Goal: Information Seeking & Learning: Compare options

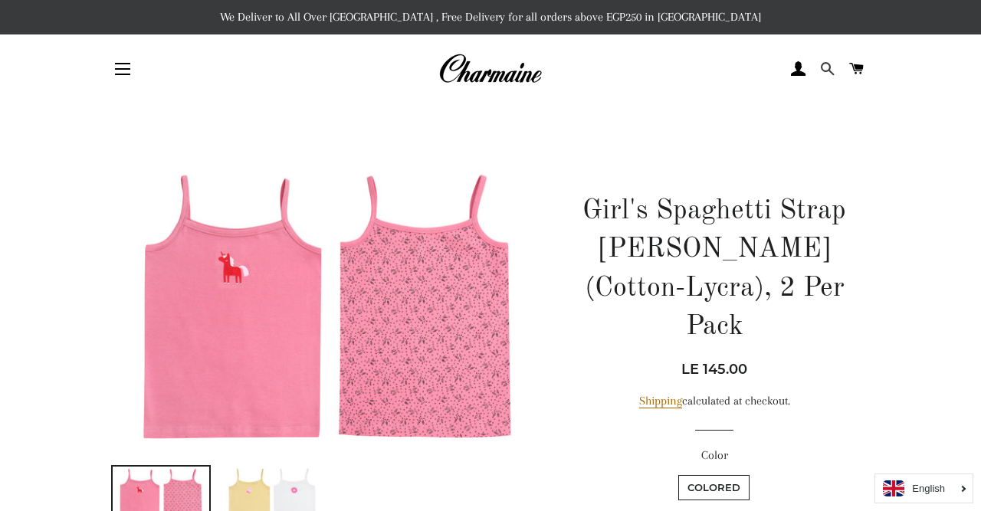
click at [830, 64] on span at bounding box center [827, 68] width 15 height 23
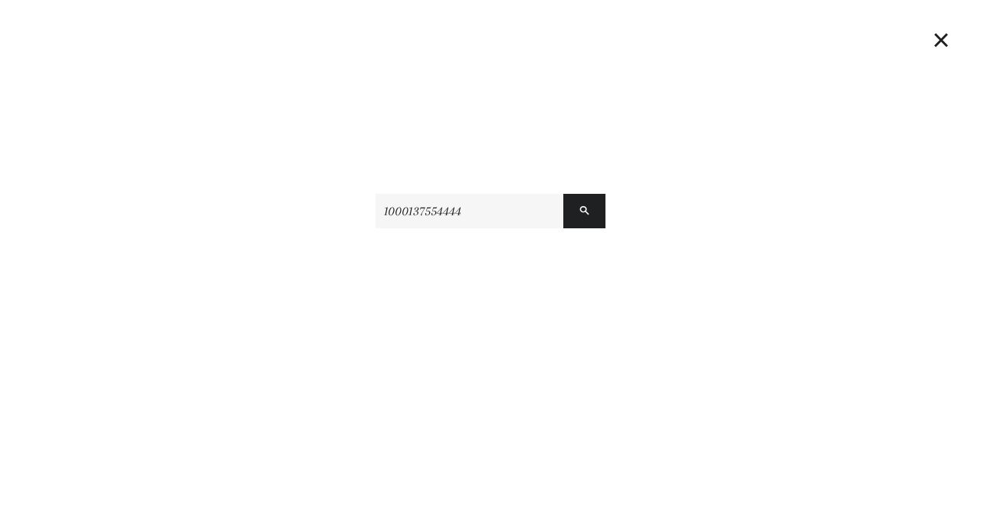
type input "1000137554444"
click at [563, 194] on button "Search" at bounding box center [584, 211] width 42 height 34
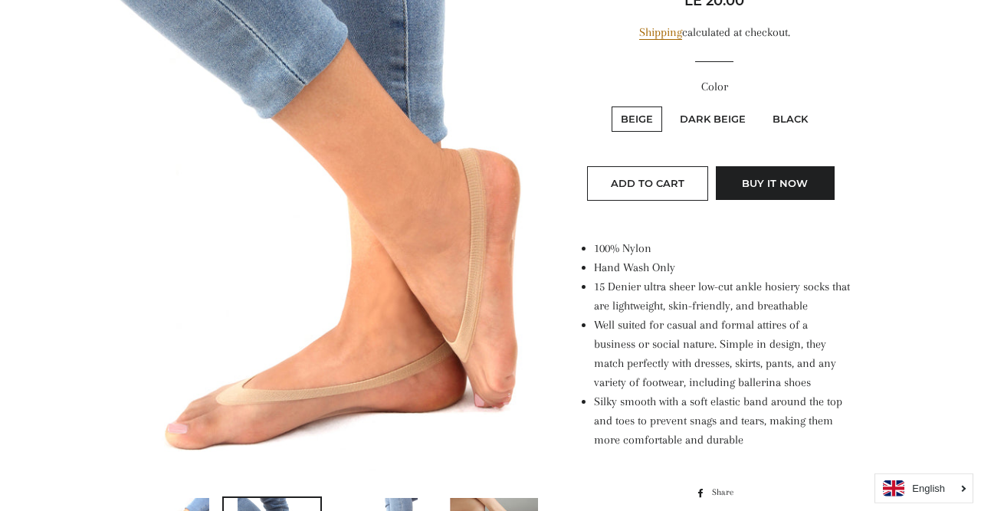
scroll to position [329, 0]
click at [788, 116] on label "Black" at bounding box center [790, 119] width 54 height 25
click at [762, 105] on input "Black" at bounding box center [761, 104] width 1 height 1
radio input "true"
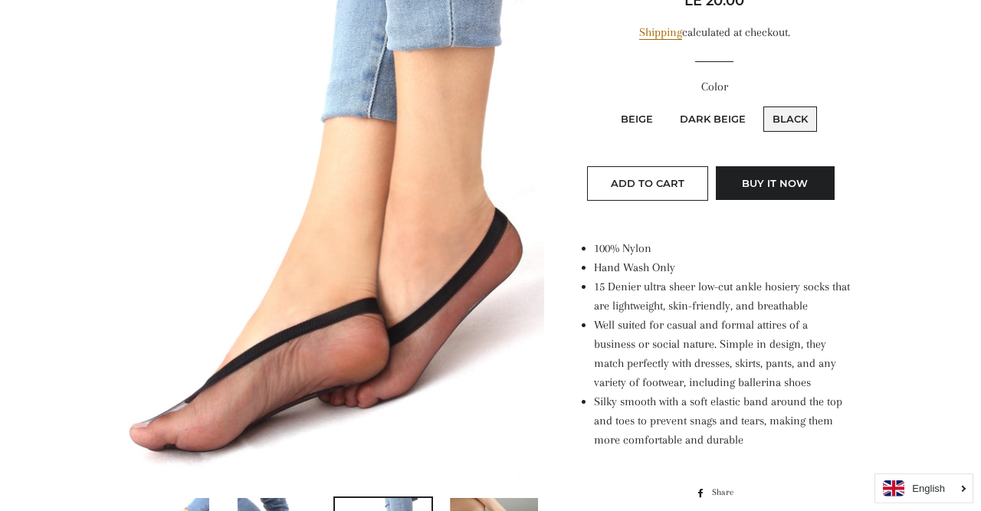
scroll to position [35, 0]
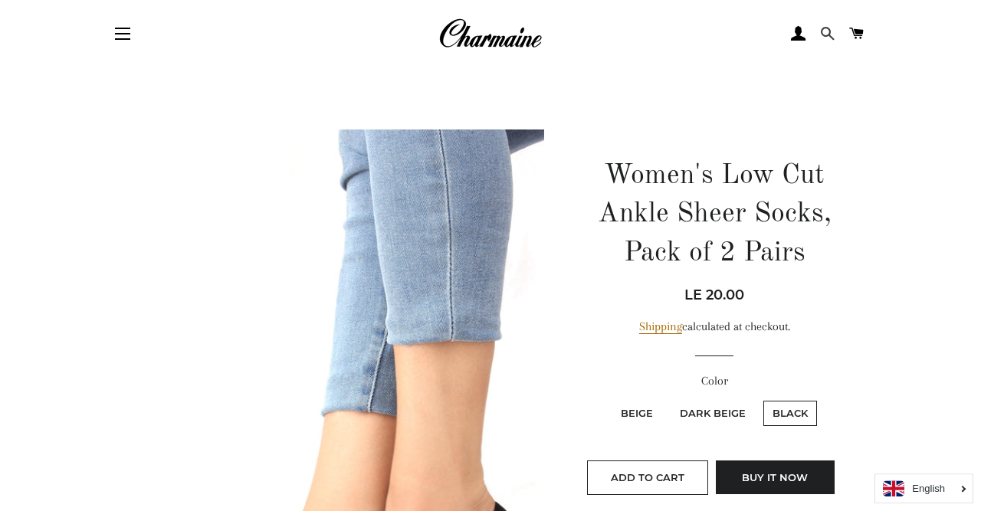
click at [822, 31] on span at bounding box center [827, 33] width 15 height 23
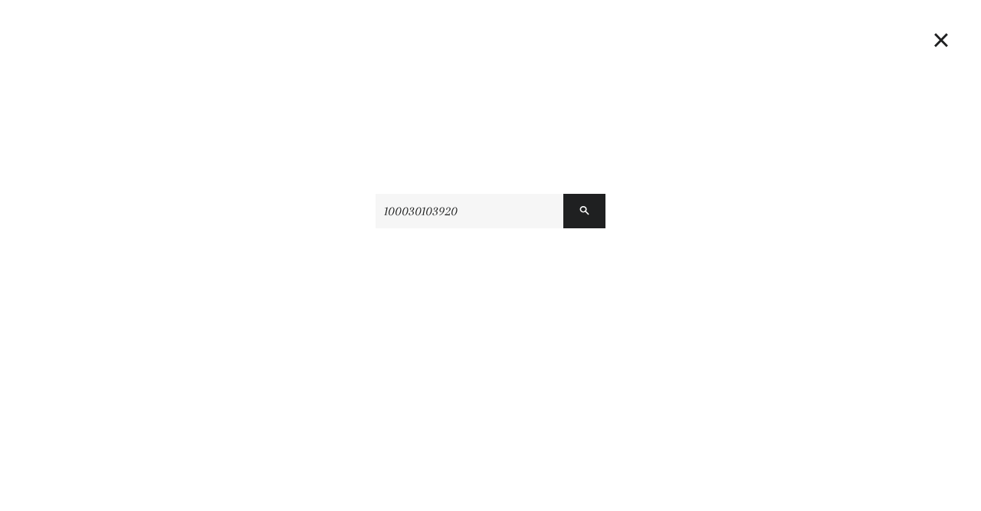
type input "100030103920"
click at [563, 194] on button "Search" at bounding box center [584, 211] width 42 height 34
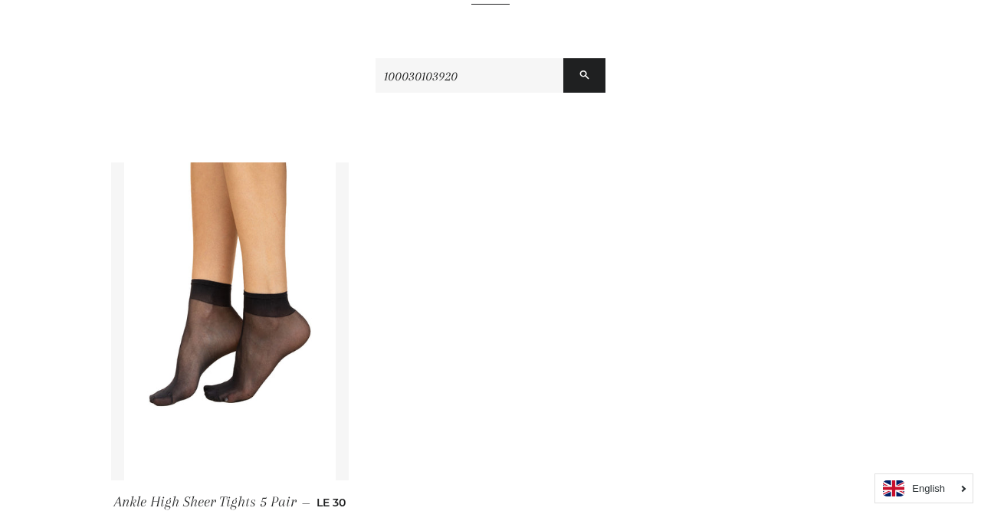
scroll to position [213, 0]
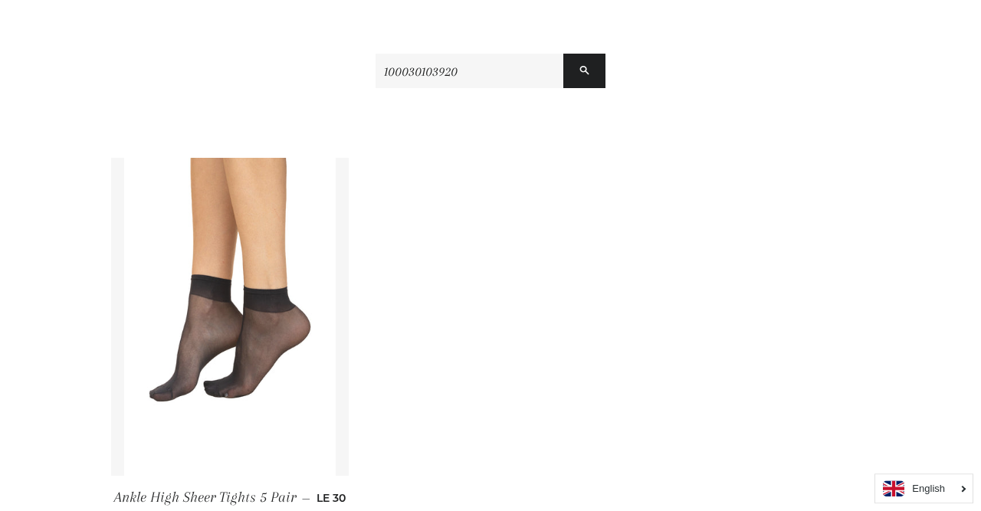
click at [275, 304] on img at bounding box center [230, 317] width 212 height 318
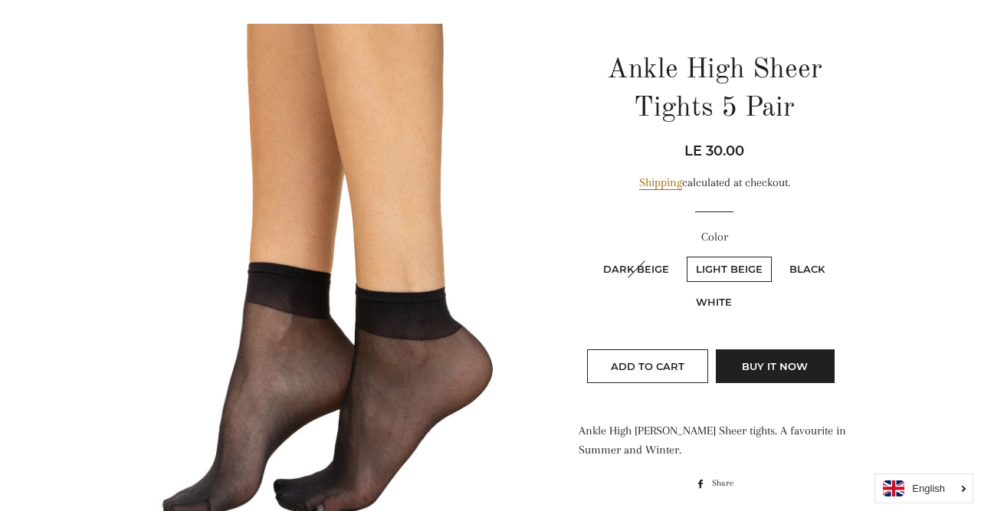
scroll to position [156, 0]
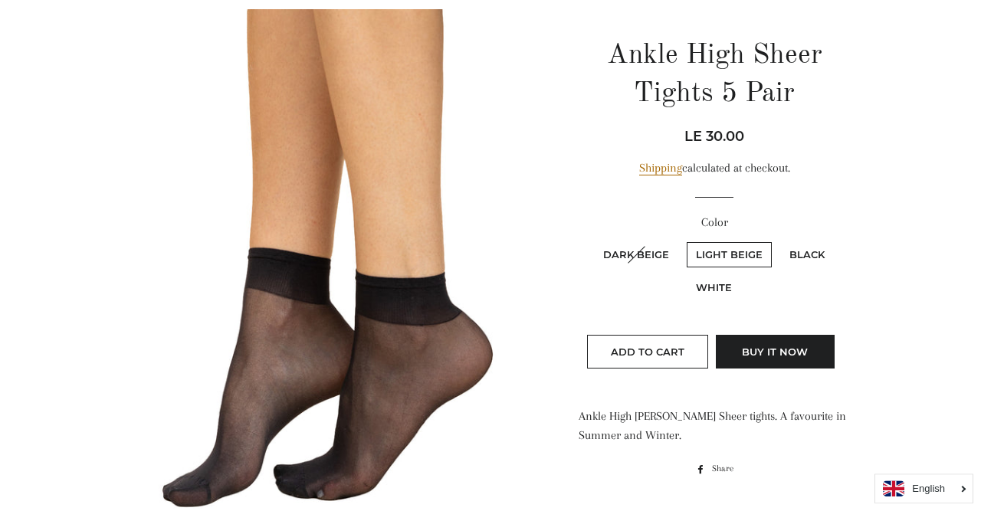
click at [793, 251] on label "Black" at bounding box center [807, 254] width 54 height 25
click at [779, 241] on input "Black" at bounding box center [778, 240] width 1 height 1
radio input "true"
click at [793, 251] on label "Black" at bounding box center [807, 254] width 54 height 25
click at [779, 241] on input "Black" at bounding box center [778, 240] width 1 height 1
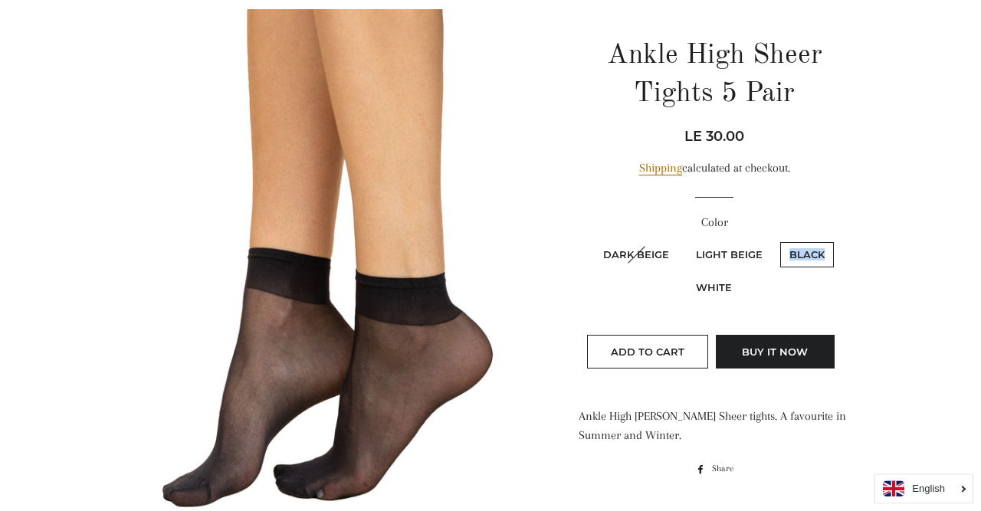
click at [793, 251] on label "Black" at bounding box center [807, 254] width 54 height 25
click at [779, 241] on input "Black" at bounding box center [778, 240] width 1 height 1
click at [739, 254] on label "Light Beige" at bounding box center [729, 254] width 85 height 25
click at [685, 241] on Beige "Light Beige" at bounding box center [684, 240] width 1 height 1
radio Beige "true"
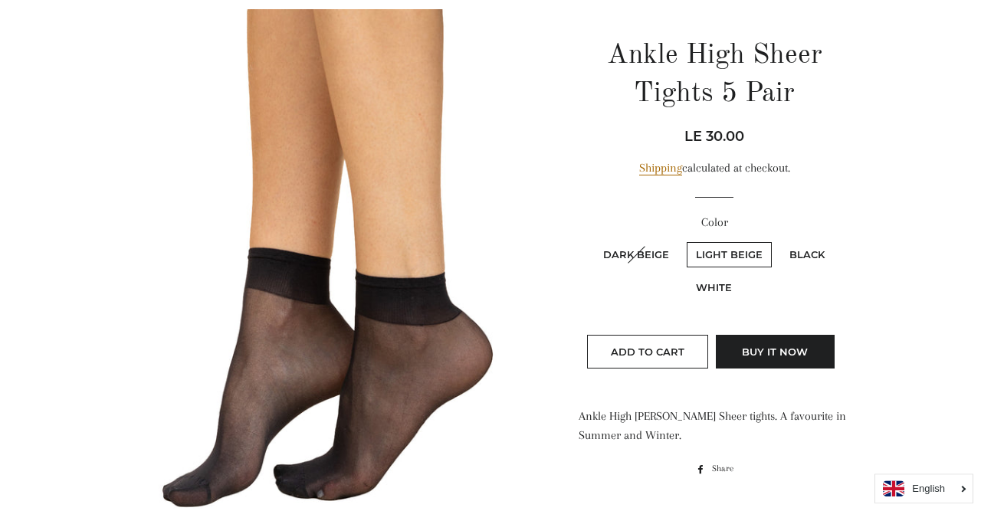
click at [712, 287] on label "White" at bounding box center [714, 287] width 54 height 25
click at [685, 274] on input "White" at bounding box center [684, 273] width 1 height 1
radio input "true"
click at [795, 254] on label "Black" at bounding box center [807, 254] width 54 height 25
click at [779, 241] on input "Black" at bounding box center [778, 240] width 1 height 1
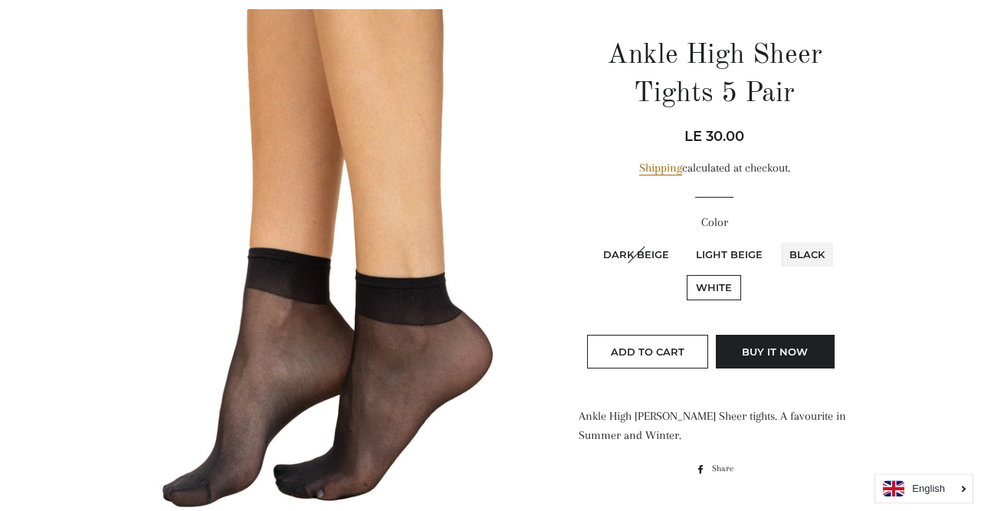
radio input "true"
